Goal: Find specific page/section: Find specific page/section

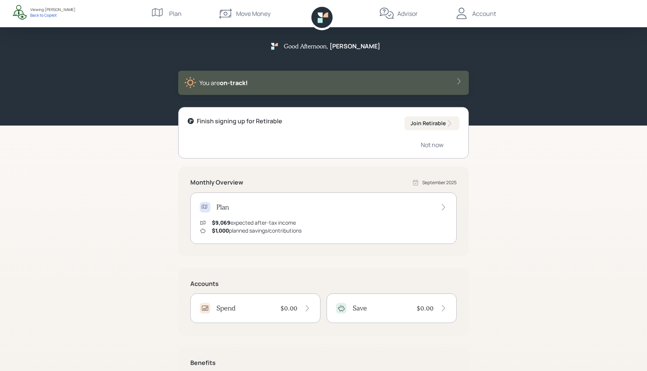
click at [167, 12] on div "Plan" at bounding box center [166, 13] width 31 height 27
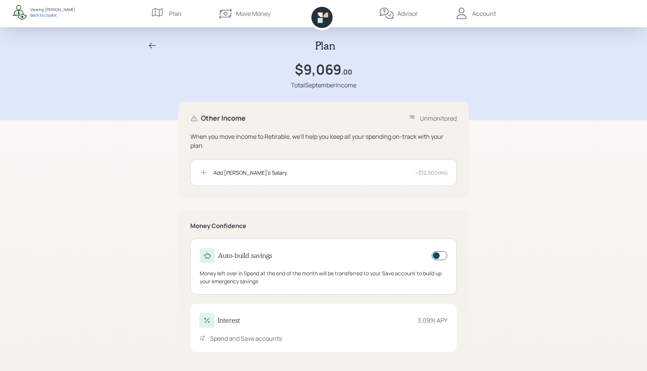
scroll to position [5, 0]
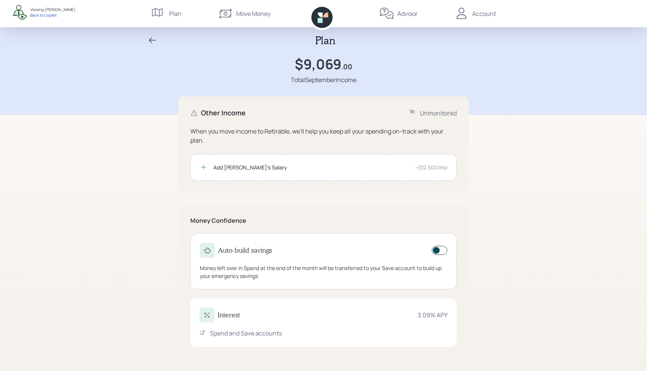
click at [113, 68] on div "Plan $9,069 .00 Total September Income" at bounding box center [323, 55] width 647 height 120
click at [152, 46] on div "Plan" at bounding box center [323, 40] width 363 height 13
click at [152, 43] on icon at bounding box center [152, 40] width 9 height 9
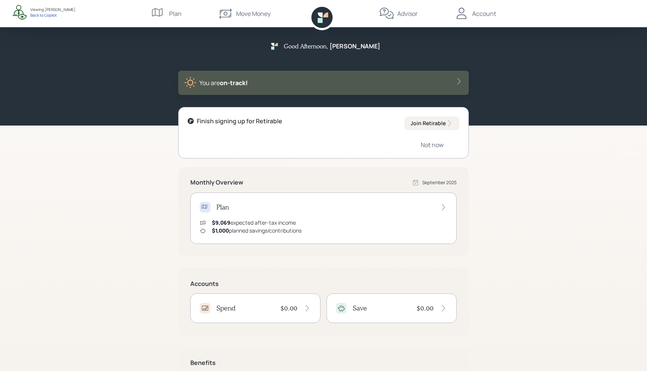
click at [556, 153] on div "Good Afternoon , Theresa You are on‑track! Finish signing up for Retirable Join…" at bounding box center [323, 220] width 647 height 440
click at [97, 260] on div "Good Afternoon , Theresa You are on‑track! Finish signing up for Retirable Join…" at bounding box center [323, 220] width 647 height 440
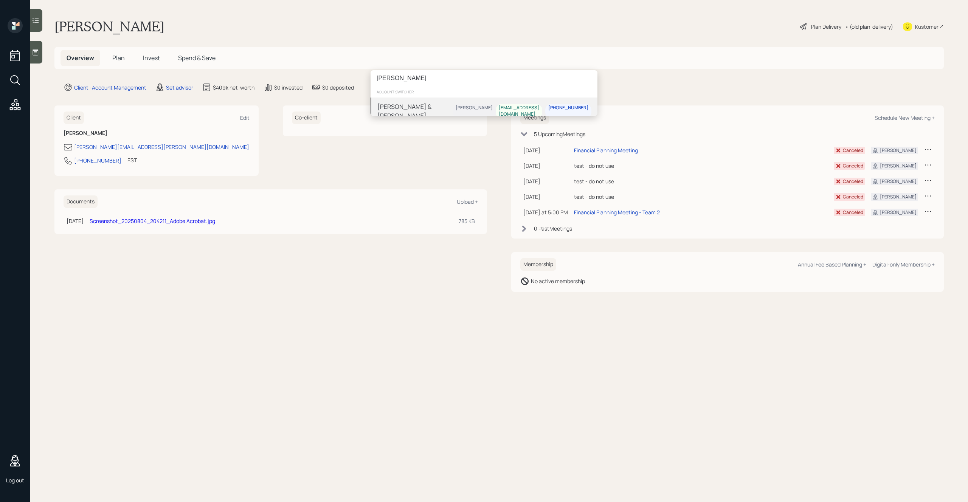
type input "henry mire"
